Goal: Task Accomplishment & Management: Manage account settings

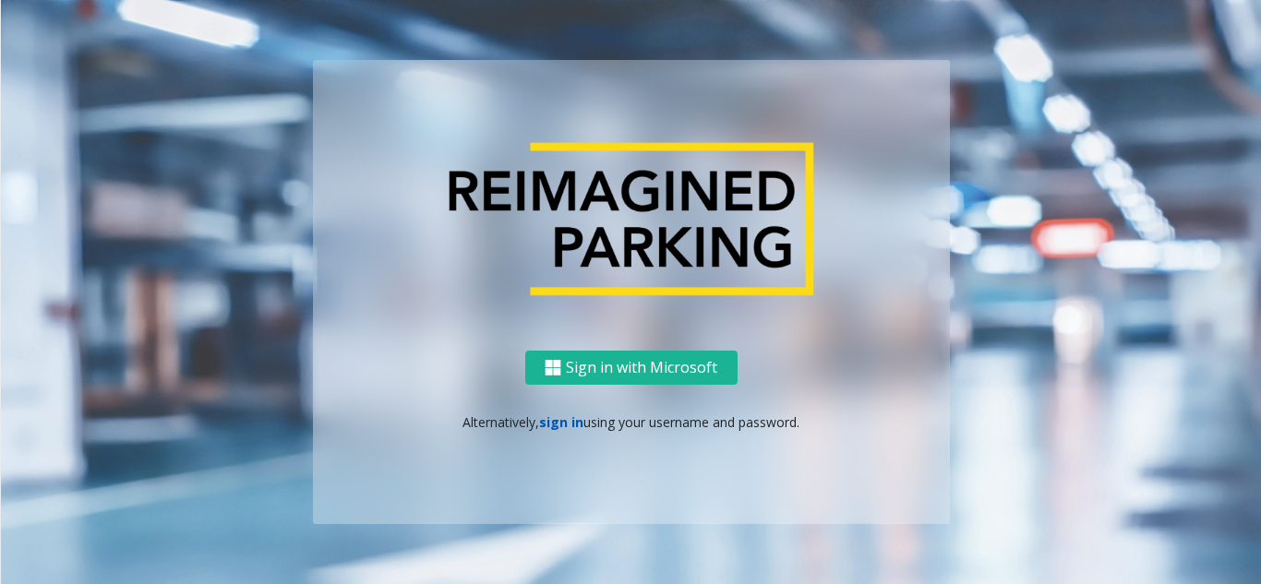
click at [558, 419] on link "sign in" at bounding box center [561, 422] width 44 height 18
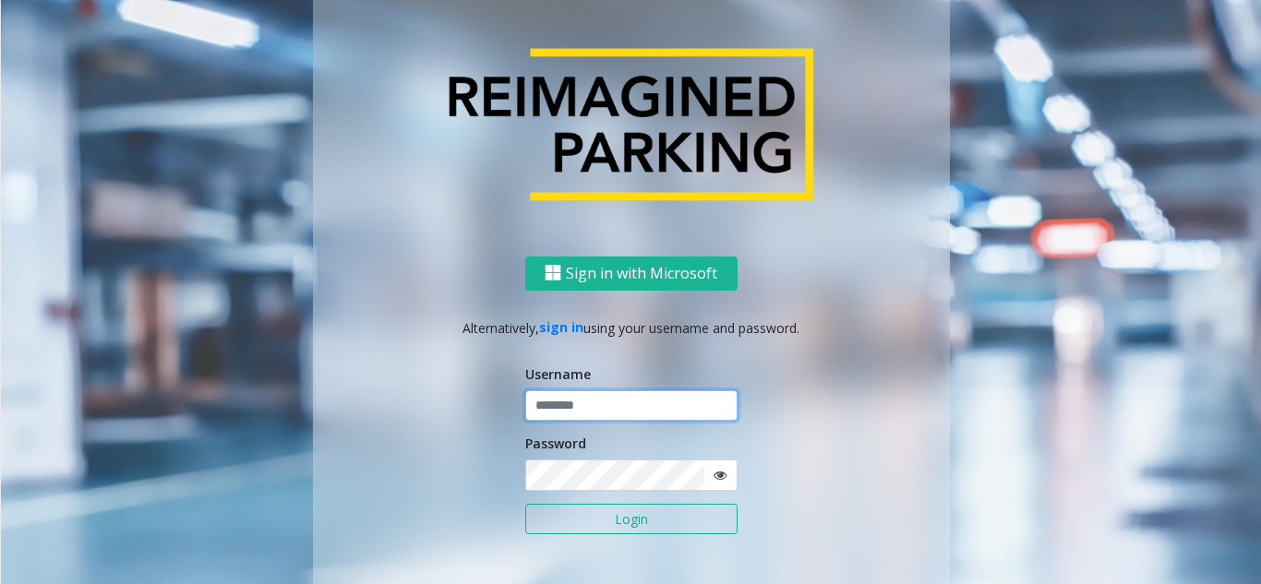
type input "**********"
click at [578, 517] on button "Login" at bounding box center [631, 519] width 212 height 31
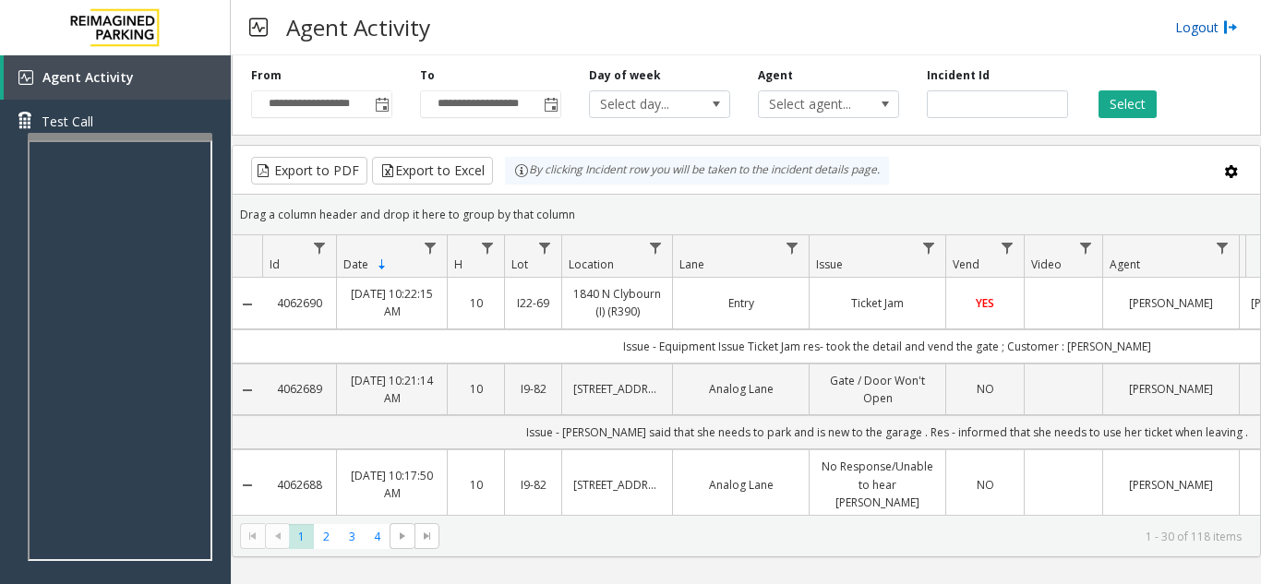
click at [1194, 32] on link "Logout" at bounding box center [1206, 27] width 63 height 19
